Goal: Information Seeking & Learning: Check status

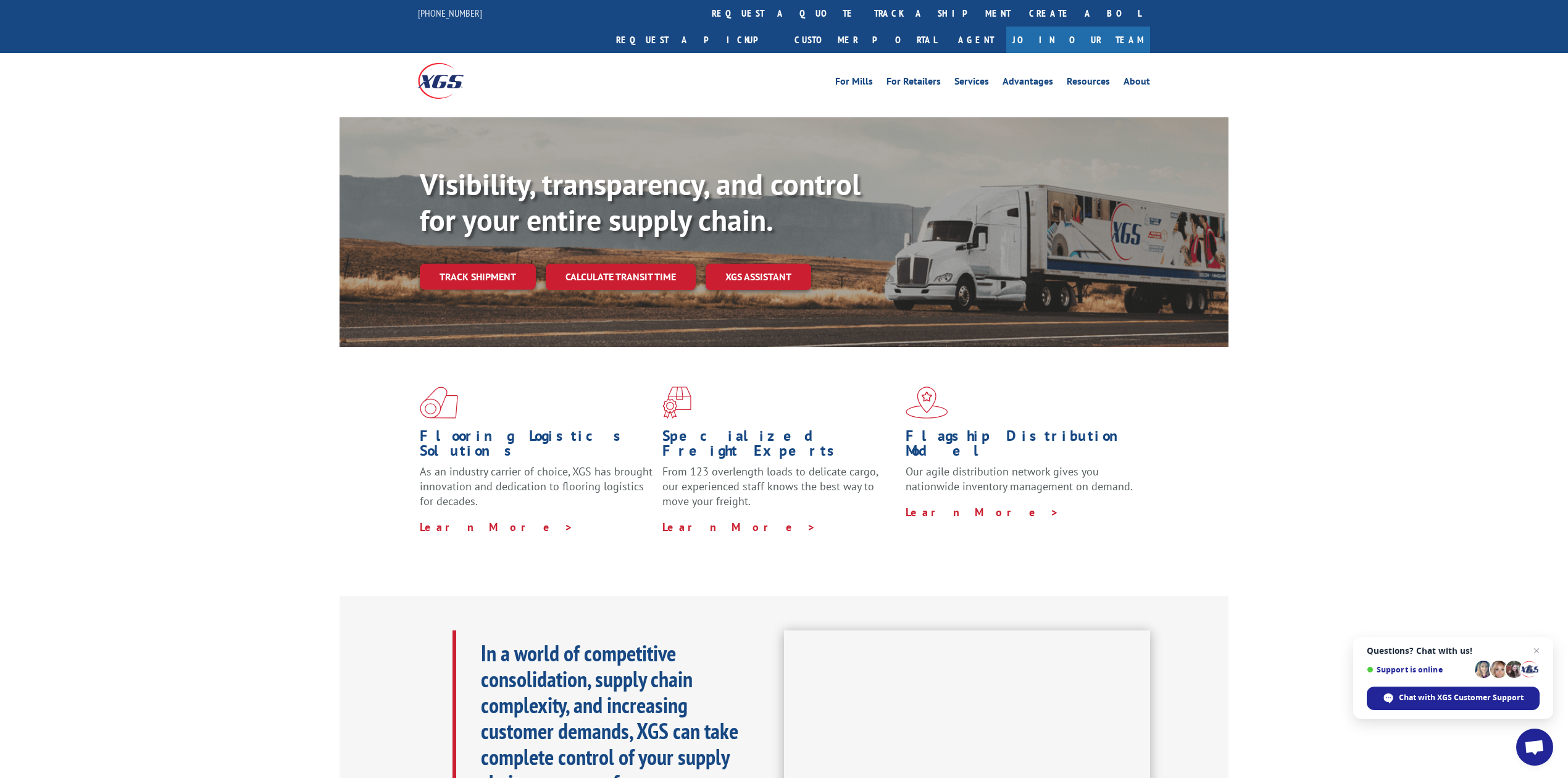
click at [1354, 233] on div "Visibility, transparency, and control for your entire supply chain. Track shipm…" at bounding box center [784, 244] width 1568 height 254
click at [865, 15] on link "track a shipment" at bounding box center [943, 13] width 155 height 27
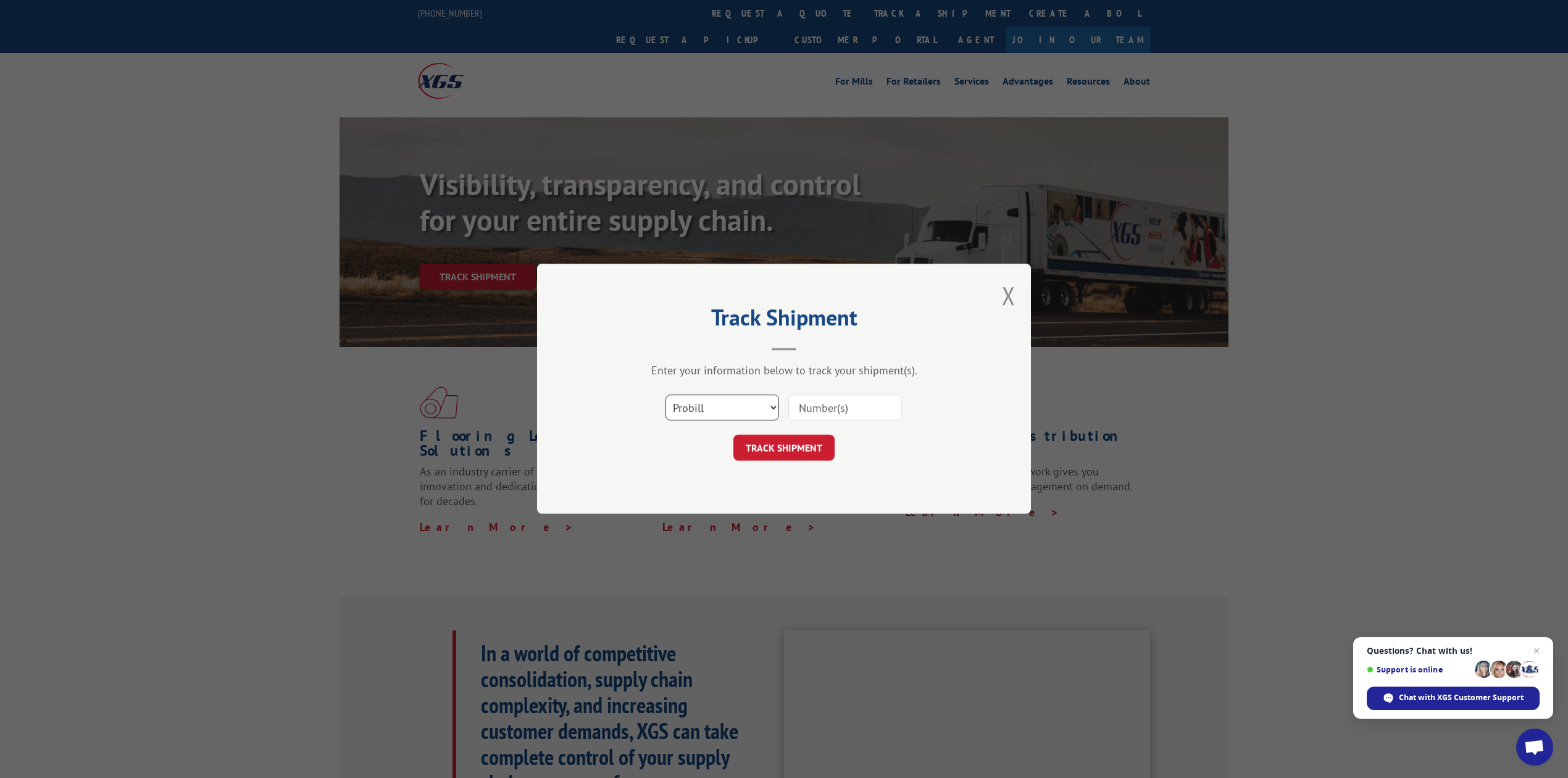
drag, startPoint x: 705, startPoint y: 413, endPoint x: 710, endPoint y: 420, distance: 8.6
click at [706, 413] on select "Select category... Probill BOL PO" at bounding box center [722, 408] width 113 height 26
select select "bol"
click at [666, 395] on select "Select category... Probill BOL PO" at bounding box center [722, 408] width 113 height 26
drag, startPoint x: 826, startPoint y: 413, endPoint x: 821, endPoint y: 405, distance: 9.4
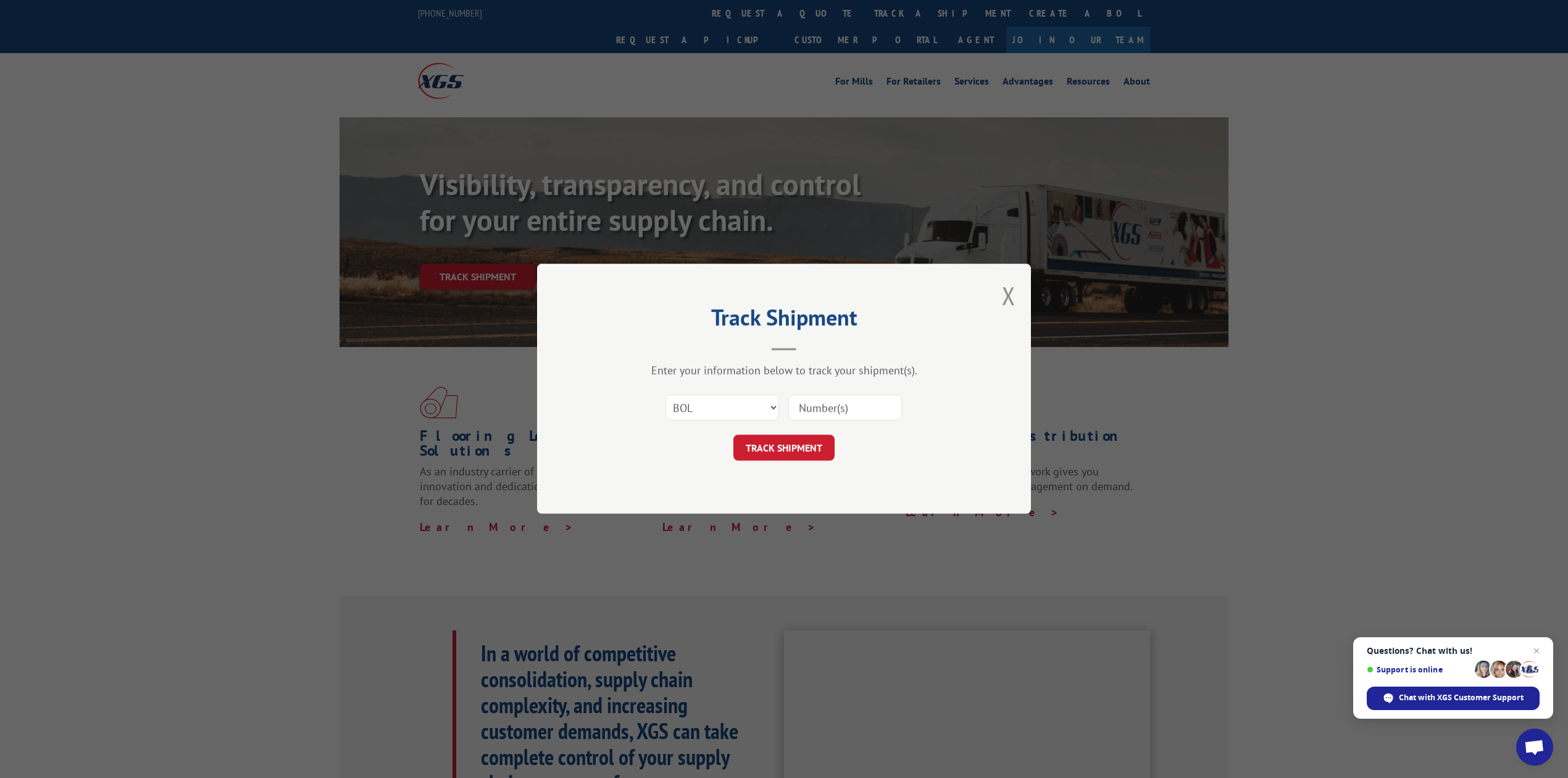
click at [826, 413] on input at bounding box center [845, 408] width 113 height 26
type input "8640103"
click at [812, 460] on button "TRACK SHIPMENT" at bounding box center [784, 448] width 102 height 26
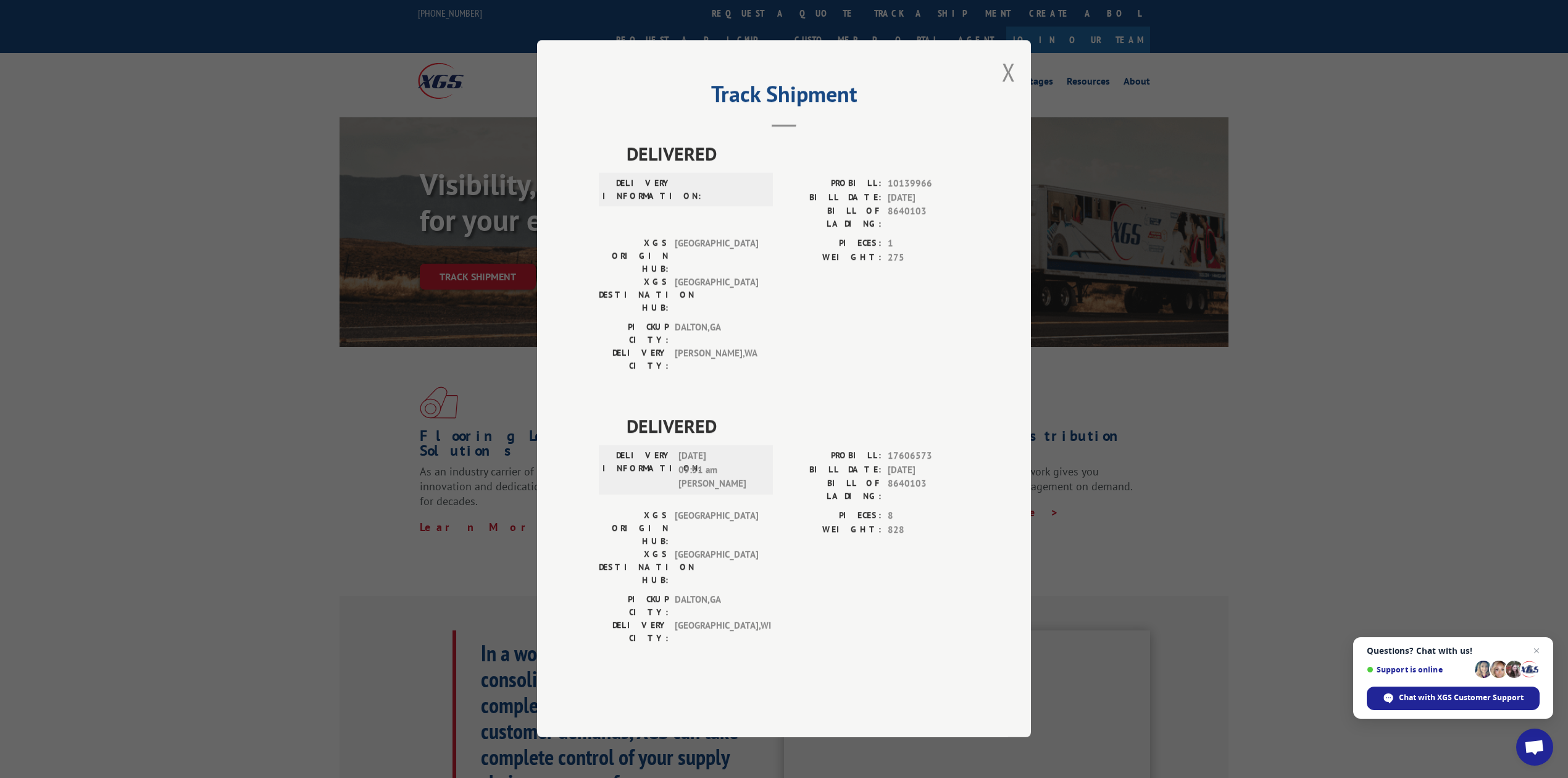
click at [1015, 88] on button "Close modal" at bounding box center [1009, 72] width 13 height 33
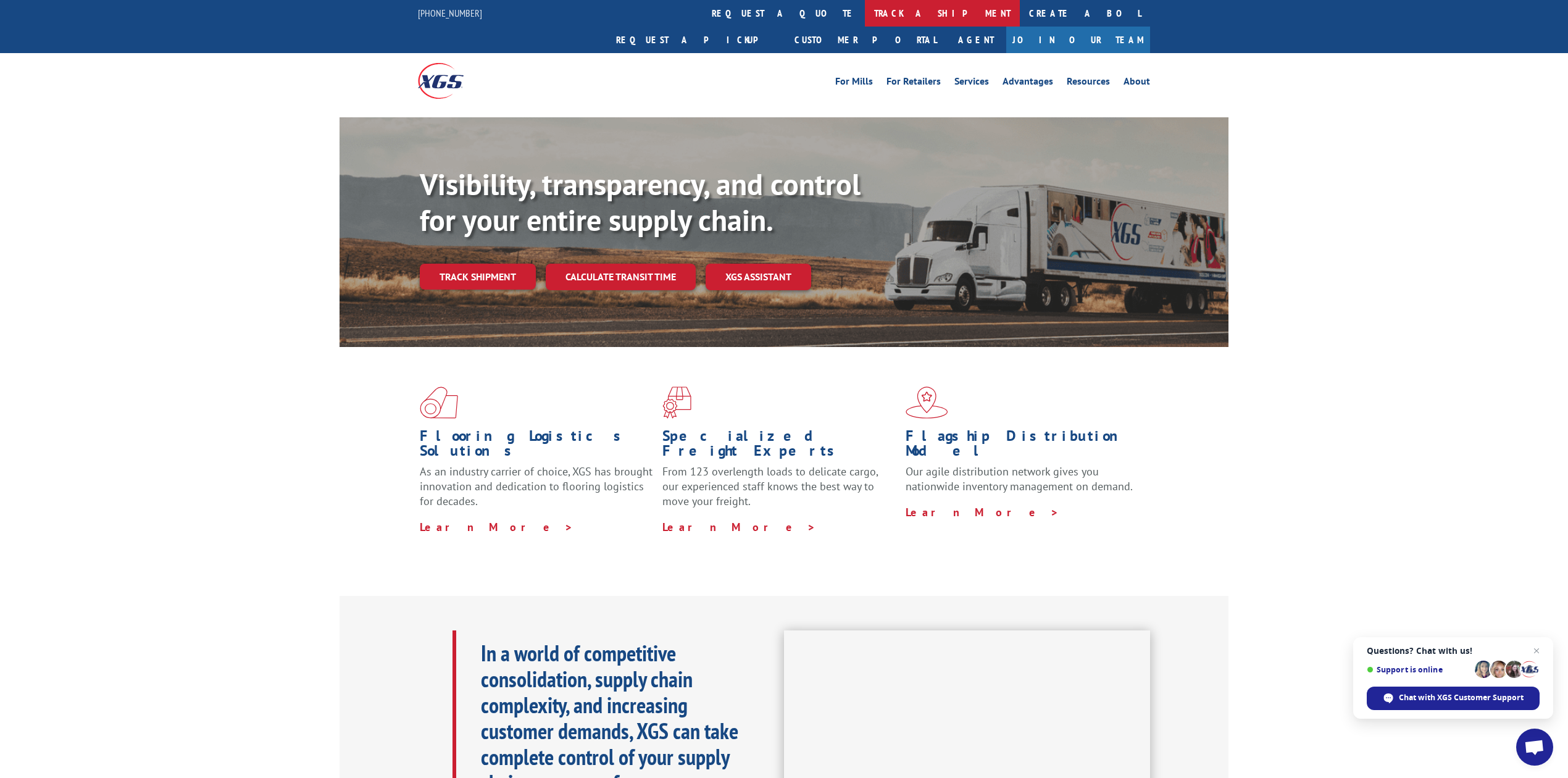
click at [865, 12] on link "track a shipment" at bounding box center [943, 13] width 155 height 27
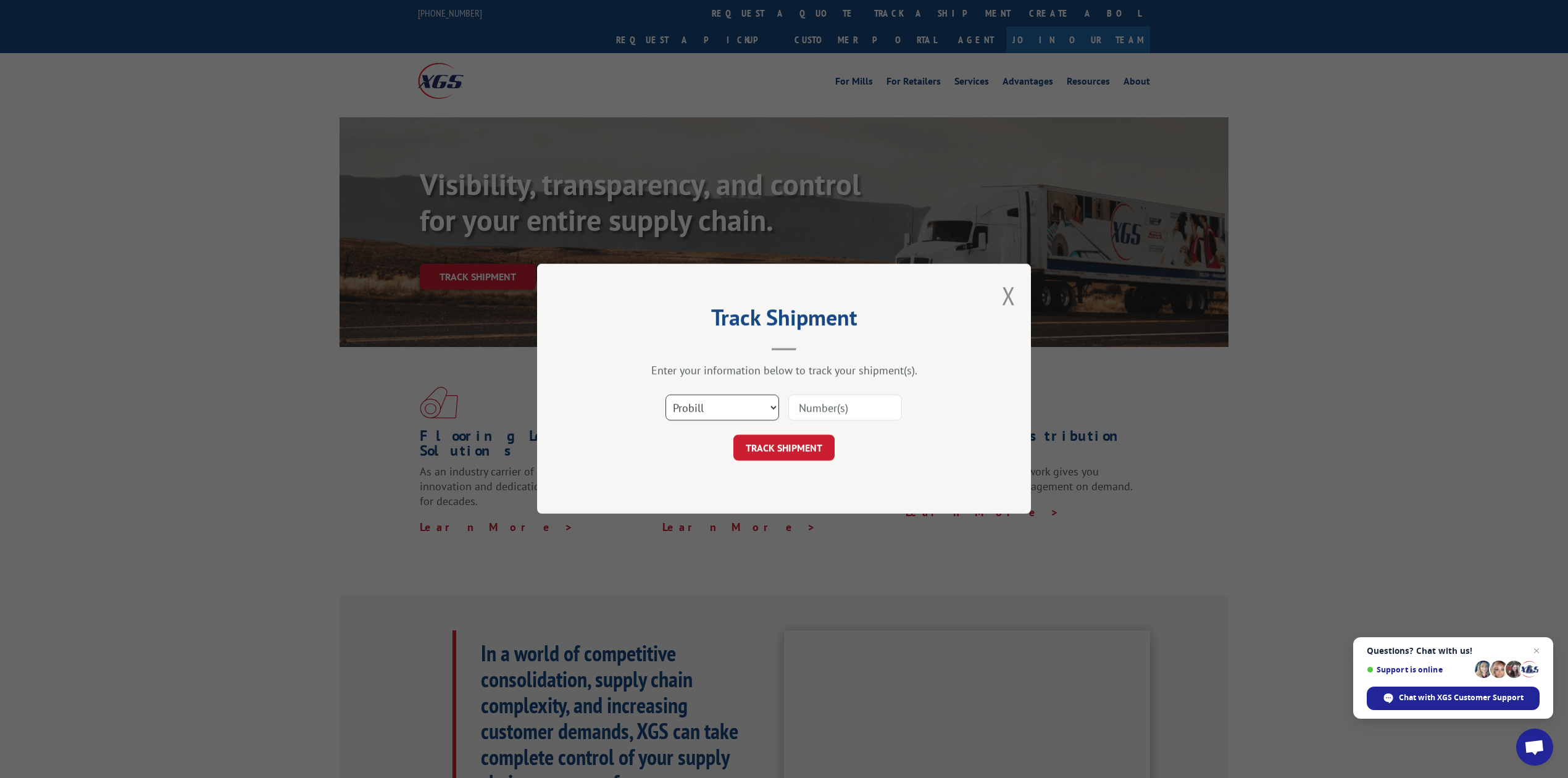
click at [685, 408] on select "Select category... Probill BOL PO" at bounding box center [722, 408] width 113 height 26
select select "bol"
click at [666, 395] on select "Select category... Probill BOL PO" at bounding box center [722, 408] width 113 height 26
click at [878, 411] on input at bounding box center [845, 408] width 113 height 26
type input "8640371"
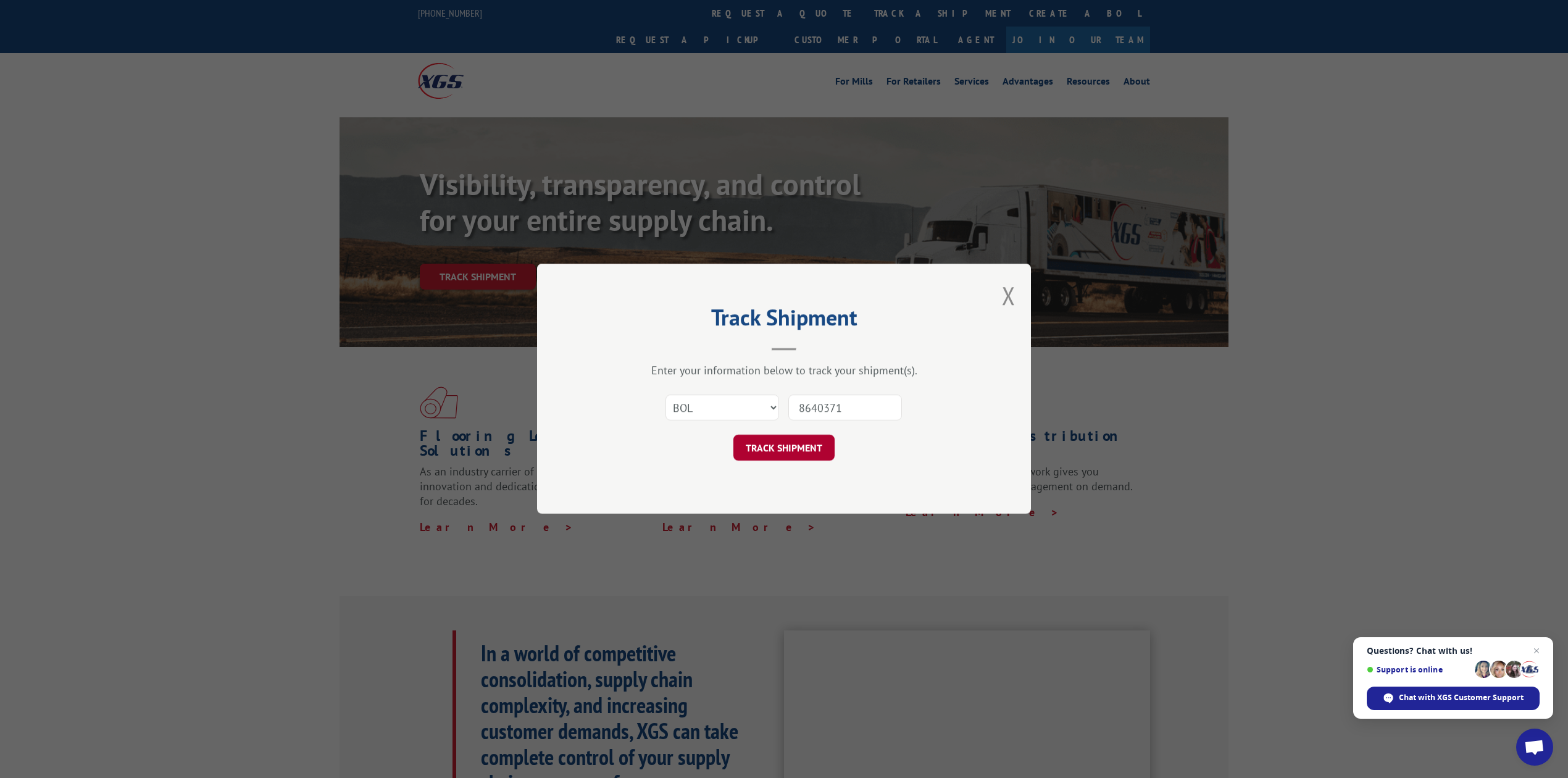
click at [789, 436] on button "TRACK SHIPMENT" at bounding box center [784, 448] width 102 height 26
